Goal: Find specific page/section: Find specific page/section

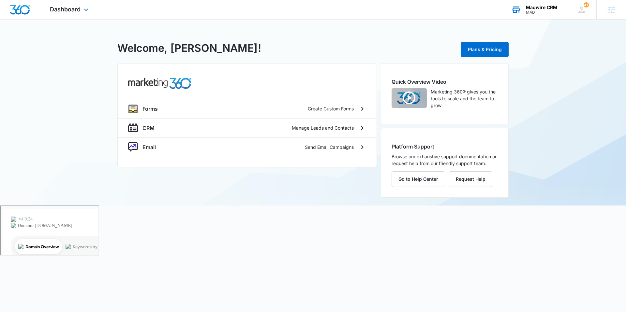
click at [539, 13] on div "MAD" at bounding box center [541, 12] width 31 height 5
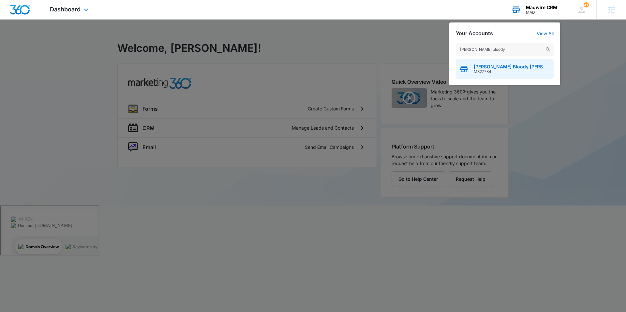
type input "[PERSON_NAME] bloody"
click at [506, 75] on div "[PERSON_NAME] Bloody [PERSON_NAME] M327784" at bounding box center [505, 69] width 98 height 20
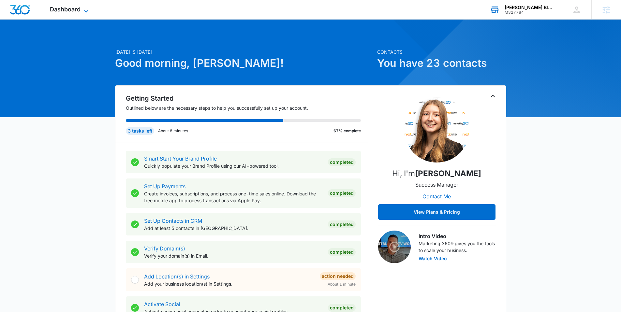
click at [79, 12] on span "Dashboard" at bounding box center [65, 9] width 31 height 7
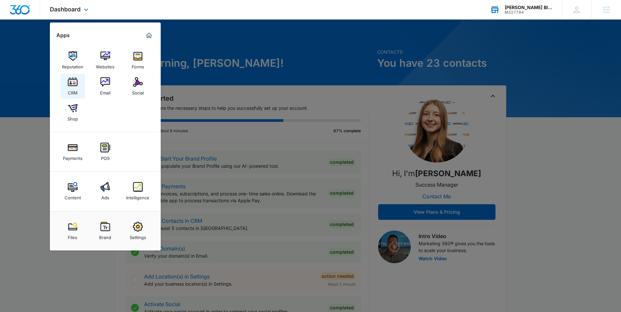
click at [79, 84] on link "CRM" at bounding box center [72, 86] width 25 height 25
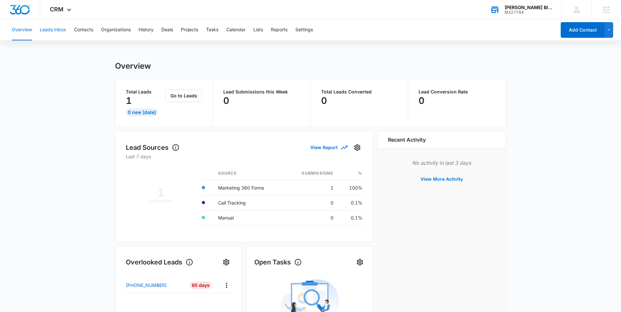
click at [57, 32] on button "Leads Inbox" at bounding box center [53, 30] width 26 height 21
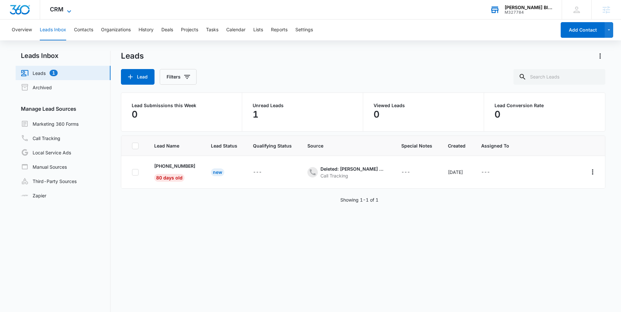
click at [60, 10] on span "CRM" at bounding box center [57, 9] width 14 height 7
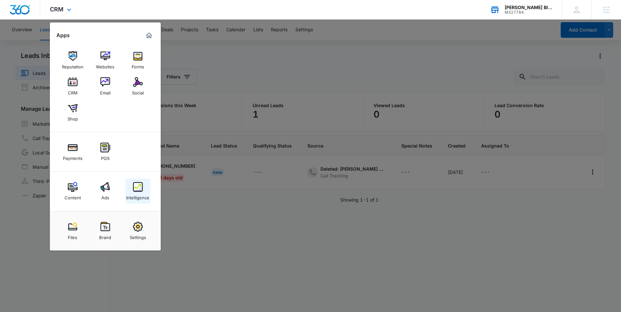
click at [144, 198] on div "Intelligence" at bounding box center [137, 196] width 23 height 8
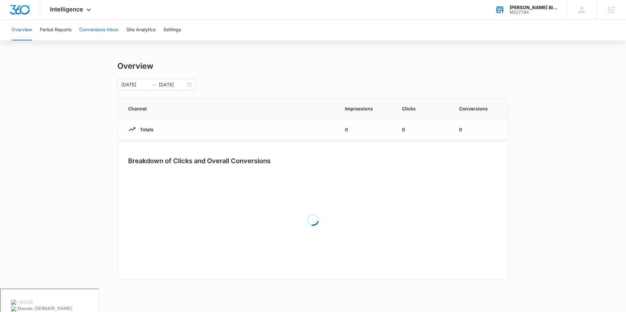
click at [103, 29] on button "Conversions Inbox" at bounding box center [98, 30] width 39 height 21
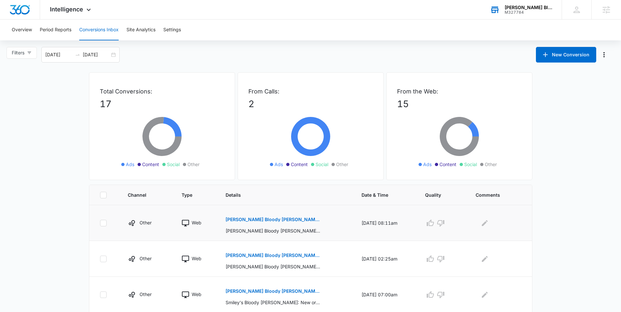
click at [240, 220] on p "Smiley's Bloody Mary: New order #1020 from Heather Lyons" at bounding box center [273, 219] width 95 height 5
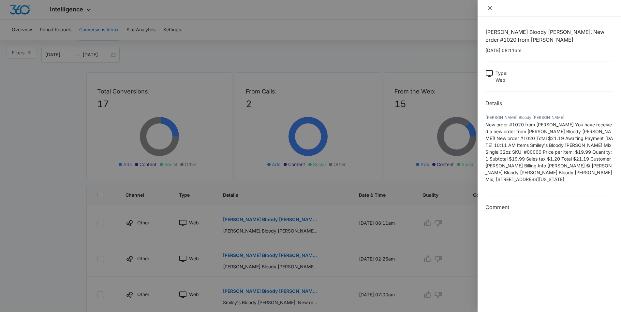
click at [488, 10] on icon "close" at bounding box center [489, 8] width 5 height 5
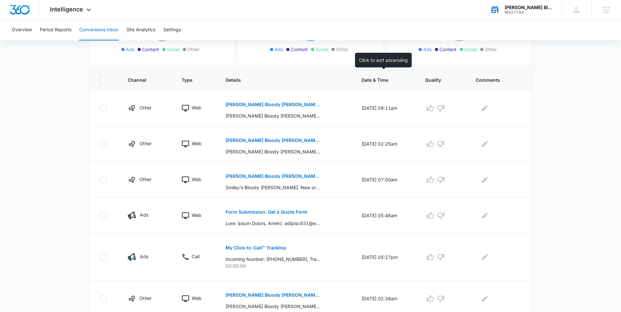
scroll to position [113, 0]
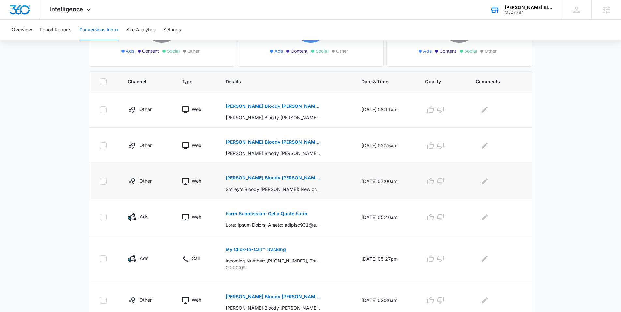
click at [266, 179] on p "Smiley's Bloody Mary: New order #1018 from Veronica Oakley" at bounding box center [273, 178] width 95 height 5
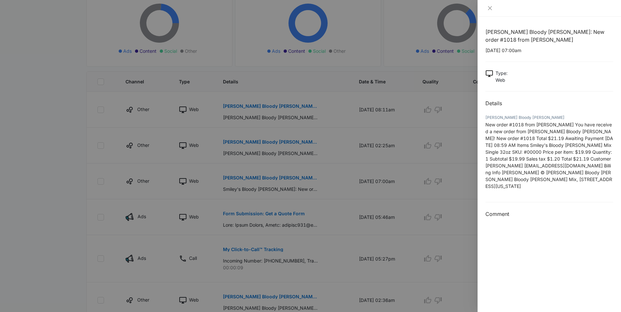
click at [484, 9] on div at bounding box center [549, 8] width 143 height 17
click at [494, 11] on div at bounding box center [549, 8] width 143 height 17
click at [489, 6] on icon "close" at bounding box center [489, 8] width 5 height 5
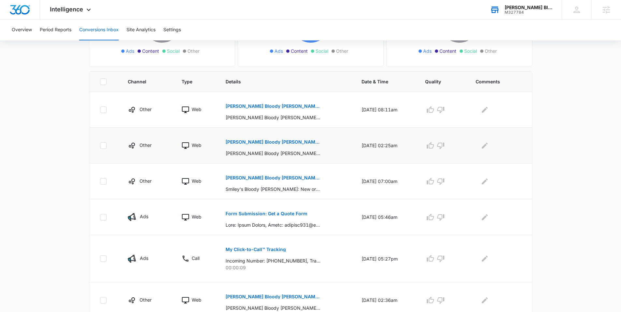
click at [264, 143] on p "Smiley's Bloody Mary: New order #1019 from LENARD KERR" at bounding box center [273, 142] width 95 height 5
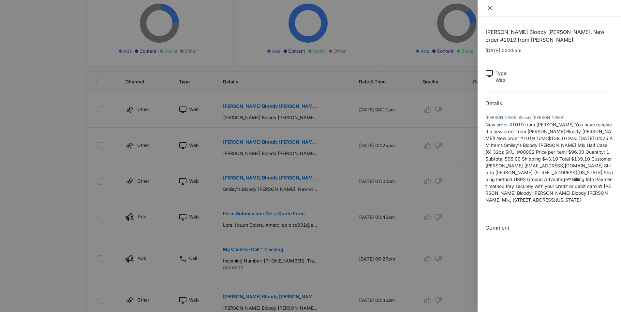
click at [490, 7] on icon "close" at bounding box center [490, 8] width 4 height 4
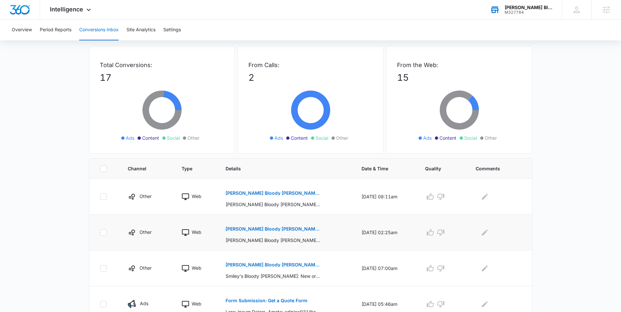
scroll to position [0, 0]
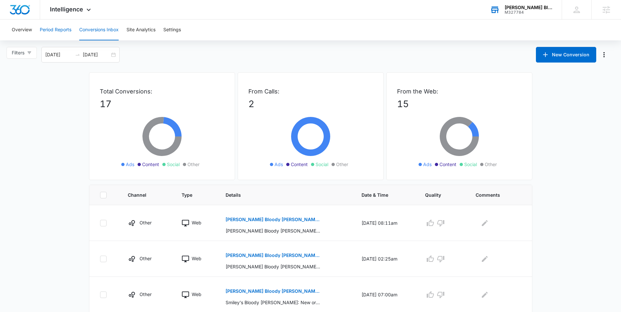
click at [57, 32] on button "Period Reports" at bounding box center [56, 30] width 32 height 21
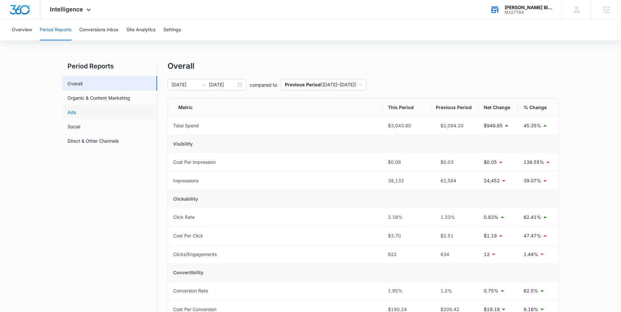
click at [76, 116] on link "Ads" at bounding box center [71, 112] width 8 height 7
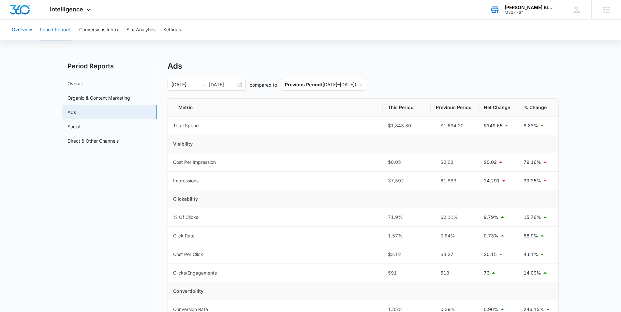
click at [14, 28] on button "Overview" at bounding box center [22, 30] width 20 height 21
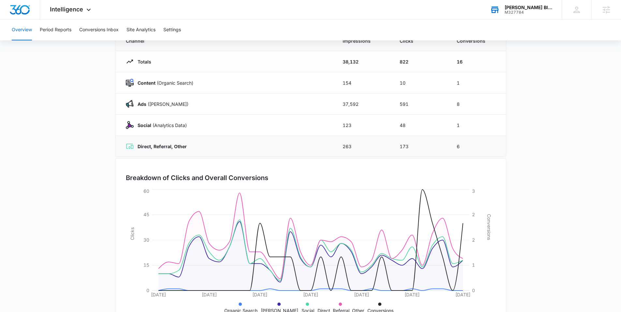
scroll to position [91, 0]
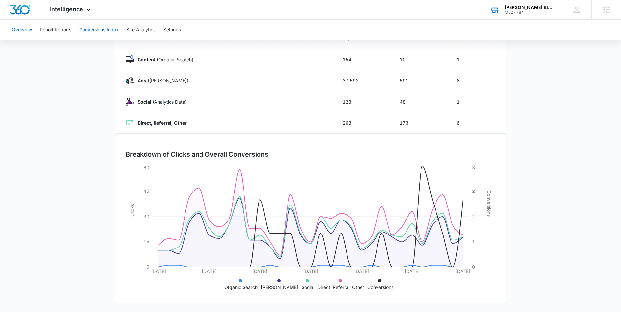
click at [105, 28] on button "Conversions Inbox" at bounding box center [98, 30] width 39 height 21
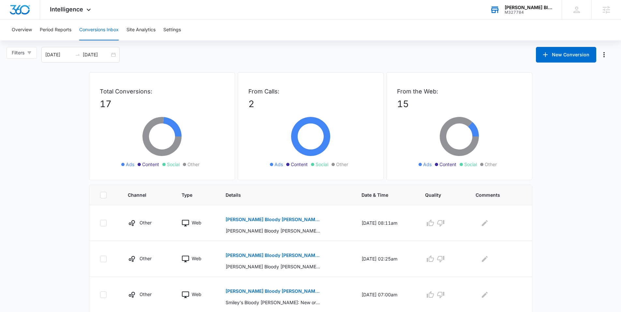
click at [511, 7] on div "Smiley's Bloody Mary" at bounding box center [529, 7] width 48 height 5
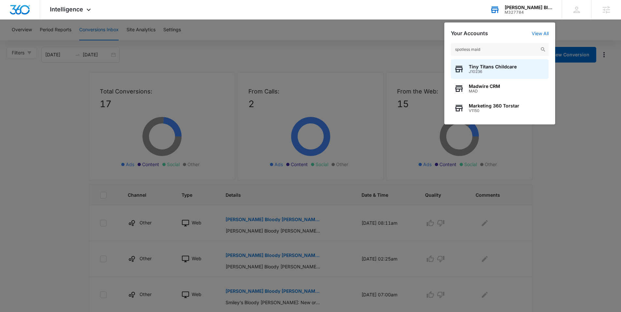
type input "spotless maids"
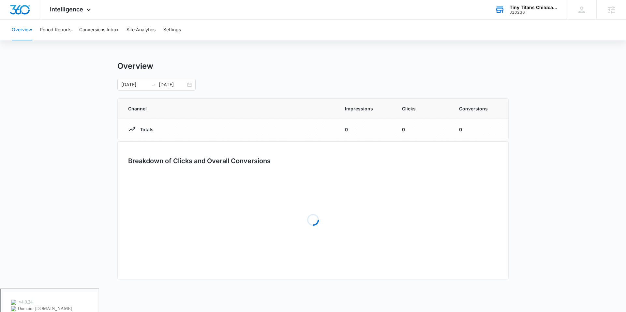
click at [526, 10] on div "J10236" at bounding box center [533, 12] width 48 height 5
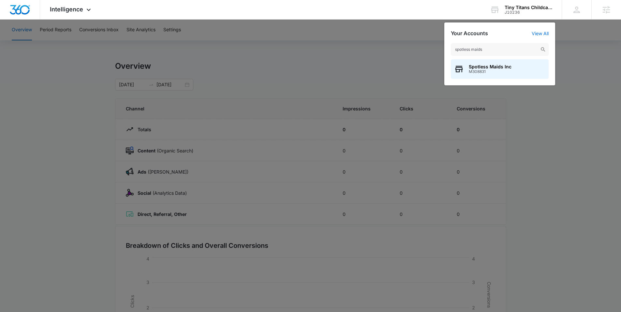
type input "spotless maids"
click at [491, 68] on span "Spotless Maids Inc" at bounding box center [490, 66] width 43 height 5
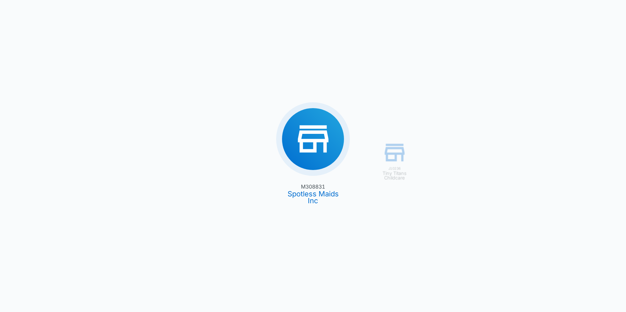
type input "05/03/2025"
type input "08/01/2025"
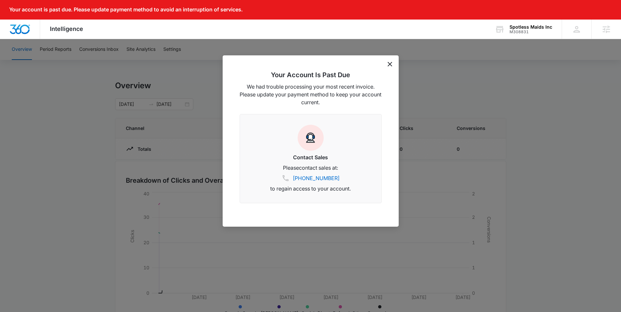
click at [393, 64] on div "Your Account Is Past Due We had trouble processing your most recent invoice. Pl…" at bounding box center [311, 140] width 176 height 171
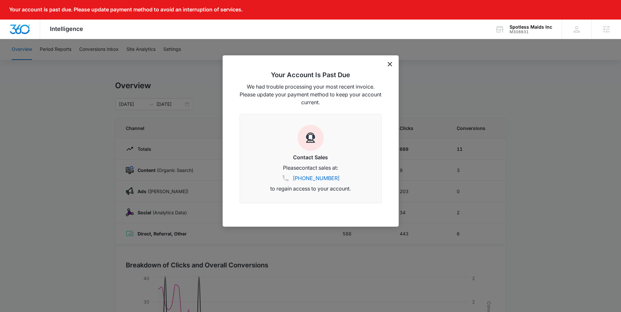
click at [391, 65] on icon "dismiss this dialog" at bounding box center [390, 64] width 5 height 5
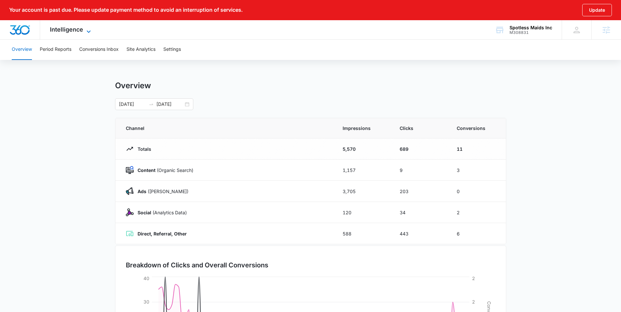
click at [76, 28] on span "Intelligence" at bounding box center [66, 29] width 33 height 7
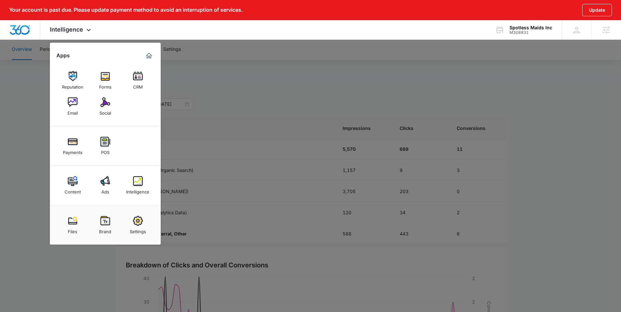
click at [172, 83] on div at bounding box center [310, 156] width 621 height 312
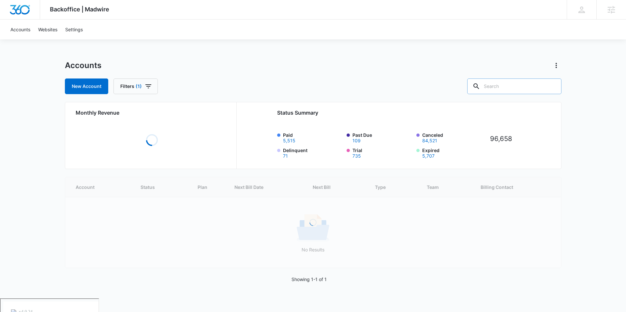
click at [509, 86] on input "text" at bounding box center [514, 87] width 94 height 16
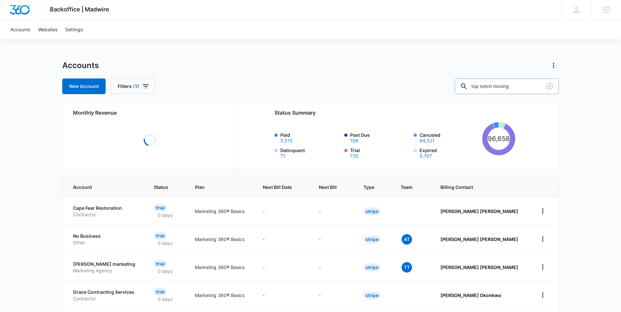
type input "top notch moving"
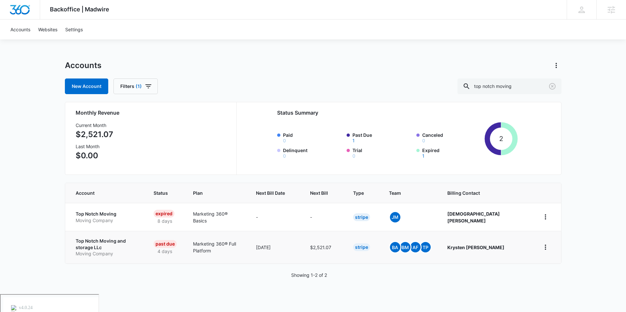
click at [105, 242] on p "Top Notch Moving and storage LLc" at bounding box center [107, 244] width 63 height 13
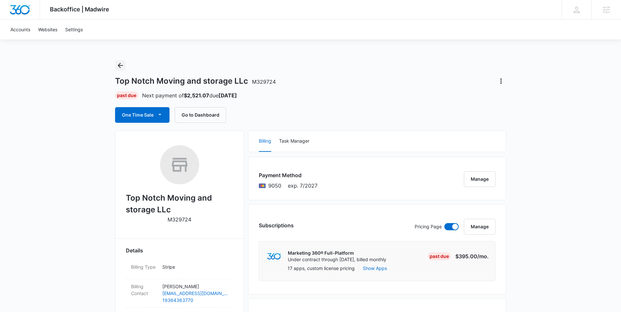
click at [116, 66] on icon "Back" at bounding box center [120, 66] width 8 height 8
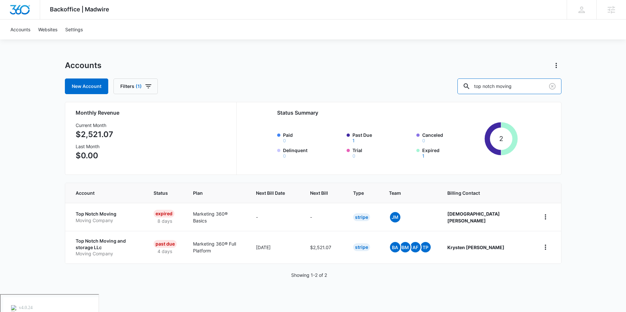
drag, startPoint x: 539, startPoint y: 85, endPoint x: 460, endPoint y: 81, distance: 79.0
click at [460, 81] on div "New Account Filters (1) top notch moving" at bounding box center [313, 87] width 496 height 16
type input "spotless maids"
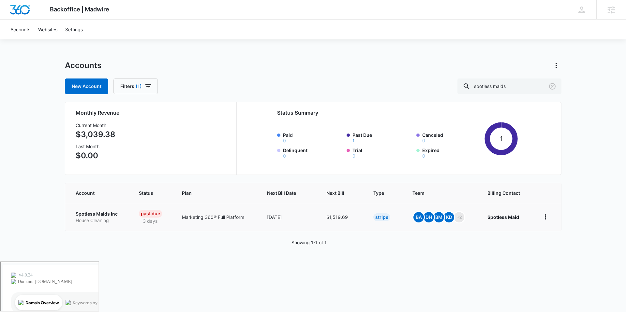
click at [96, 215] on p "Spotless Maids Inc" at bounding box center [100, 214] width 48 height 7
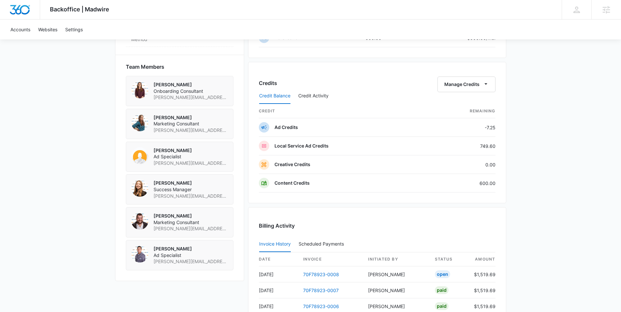
scroll to position [460, 0]
